Goal: Task Accomplishment & Management: Manage account settings

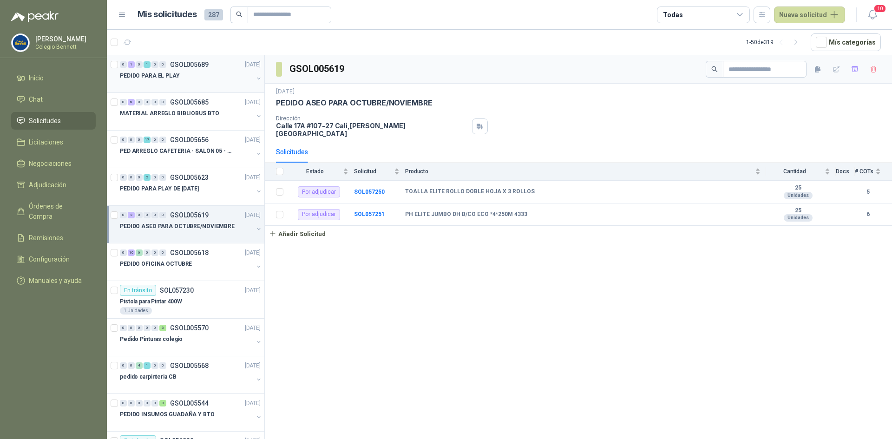
drag, startPoint x: 0, startPoint y: 0, endPoint x: 195, endPoint y: 72, distance: 207.8
click at [195, 72] on div "PEDIDO PARA EL PLAY" at bounding box center [186, 75] width 133 height 11
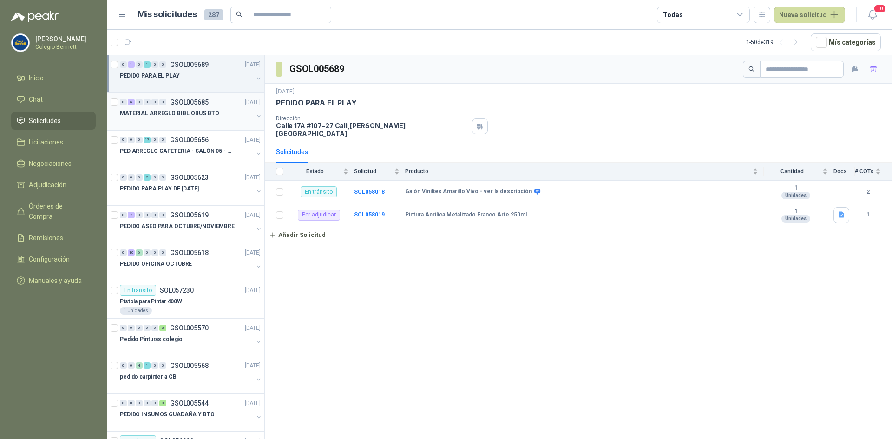
click at [208, 112] on p "MATERIAL ARREGLO BIBLIOBUS BTO" at bounding box center [169, 113] width 99 height 9
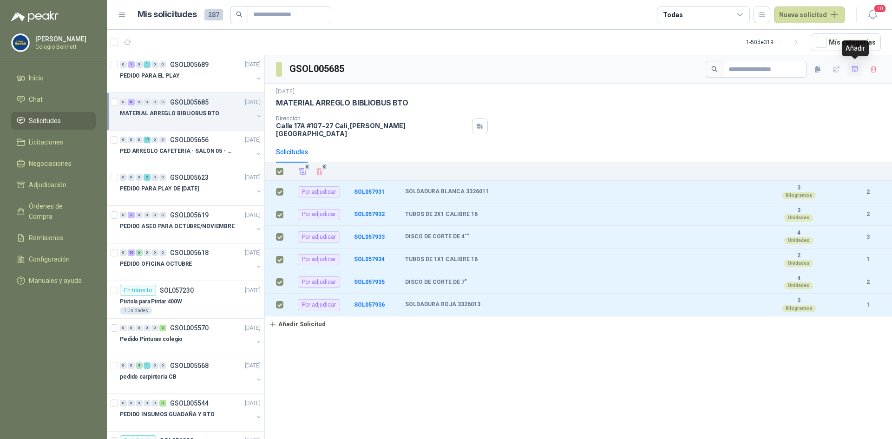
click at [853, 68] on icon "button" at bounding box center [855, 69] width 8 height 8
click at [43, 182] on span "Adjudicación" at bounding box center [48, 185] width 38 height 10
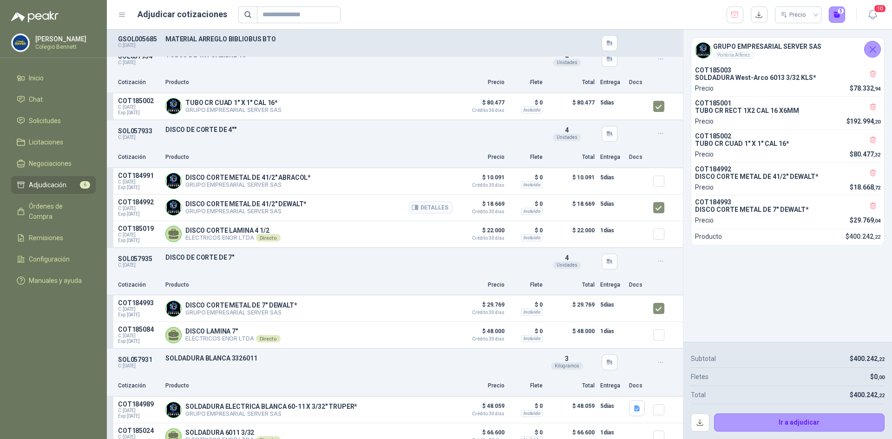
scroll to position [221, 0]
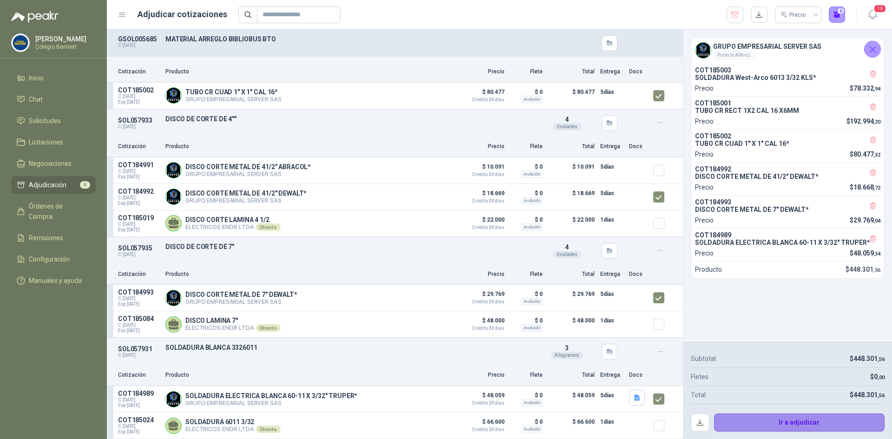
click at [787, 424] on button "Ir a adjudicar" at bounding box center [799, 422] width 171 height 19
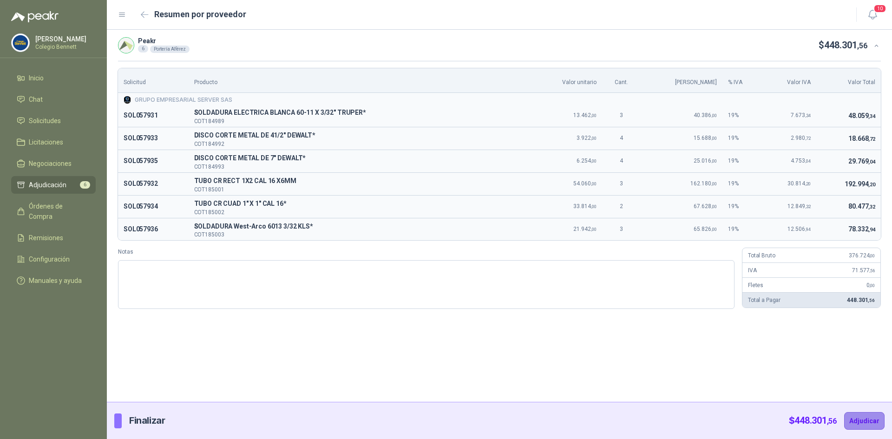
click at [861, 422] on button "Adjudicar" at bounding box center [864, 421] width 40 height 18
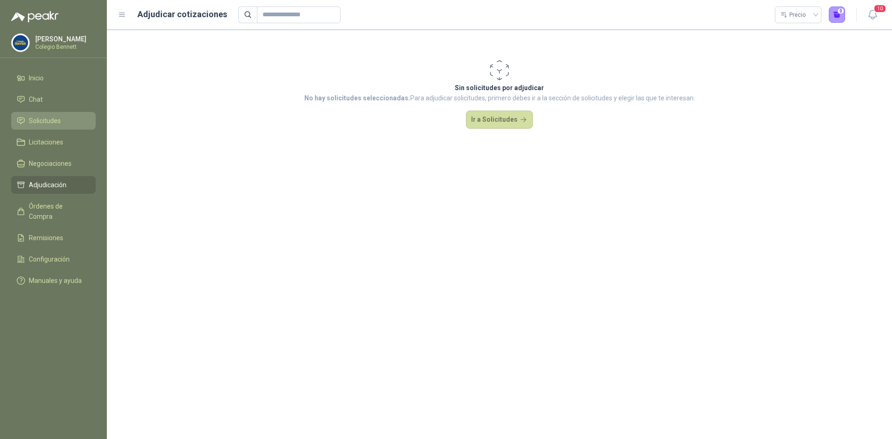
click at [32, 121] on span "Solicitudes" at bounding box center [45, 121] width 32 height 10
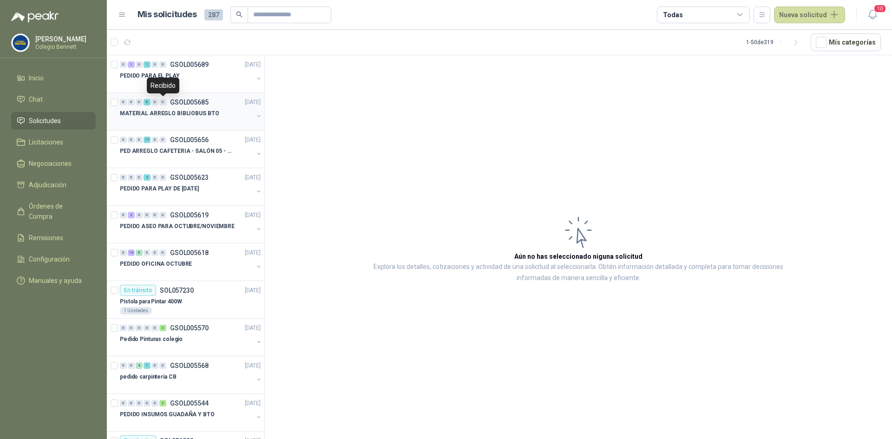
click at [163, 103] on div "0" at bounding box center [162, 102] width 7 height 7
